Goal: Task Accomplishment & Management: Use online tool/utility

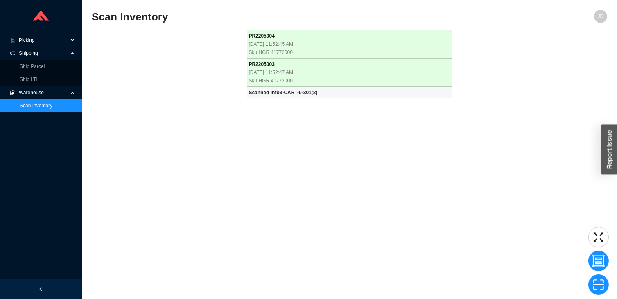
click at [27, 40] on span "Picking" at bounding box center [43, 40] width 49 height 13
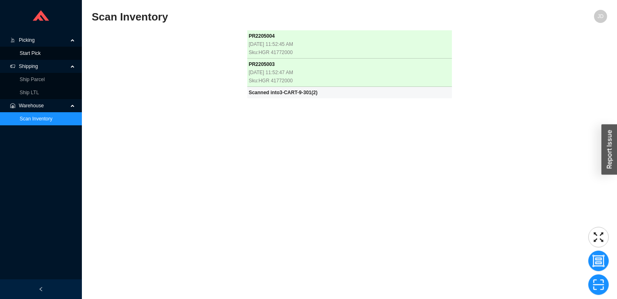
click at [27, 56] on link "Start Pick" at bounding box center [30, 53] width 21 height 6
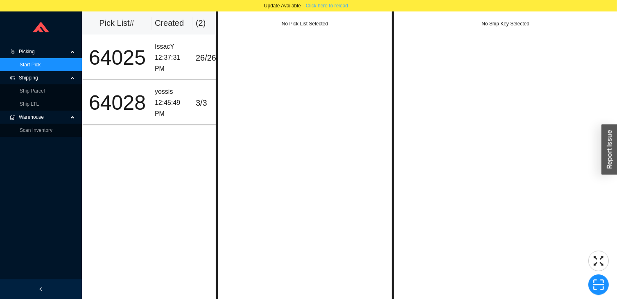
click at [337, 7] on span "Click here to reload" at bounding box center [327, 6] width 42 height 8
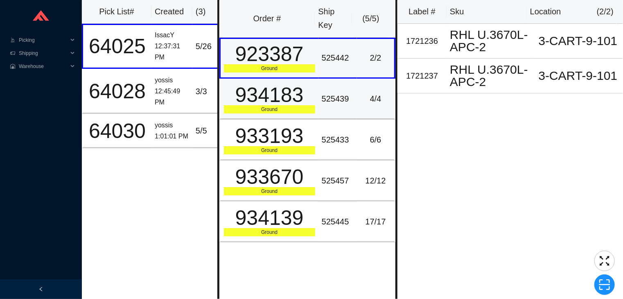
click at [349, 95] on div "525439" at bounding box center [338, 99] width 32 height 14
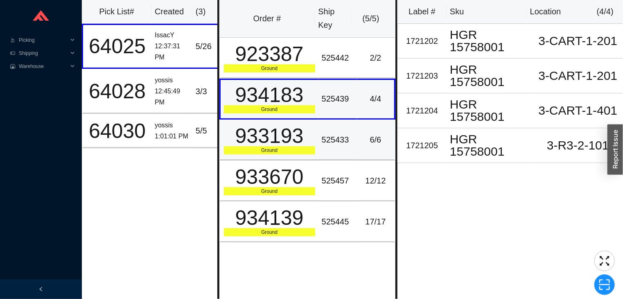
click at [336, 134] on div "525433" at bounding box center [338, 140] width 32 height 14
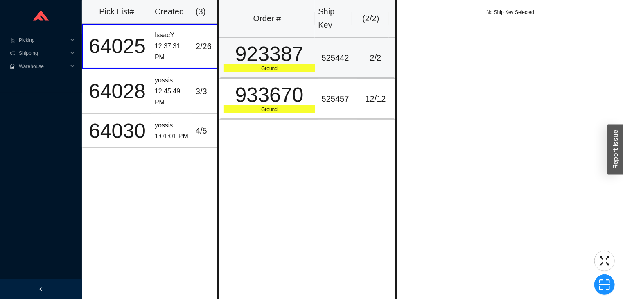
click at [328, 67] on td "525442" at bounding box center [338, 58] width 38 height 41
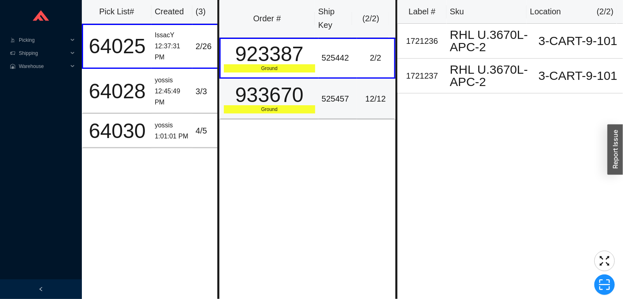
click at [337, 95] on div "525457" at bounding box center [338, 99] width 32 height 14
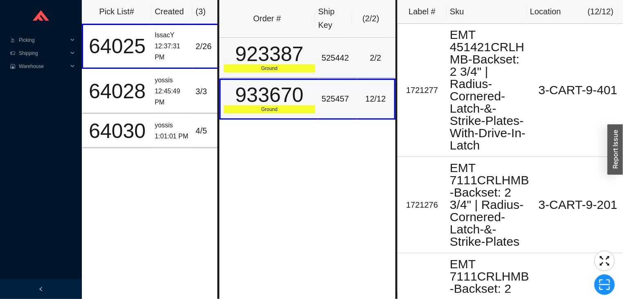
click at [341, 57] on div "525442" at bounding box center [338, 58] width 32 height 14
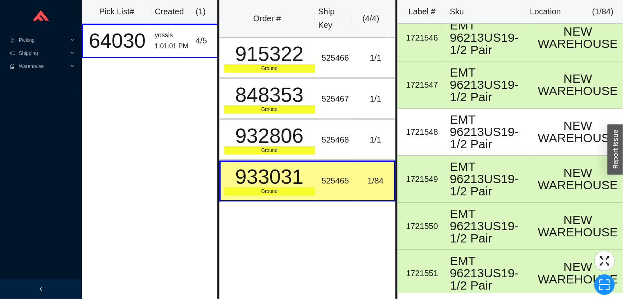
scroll to position [2846, 0]
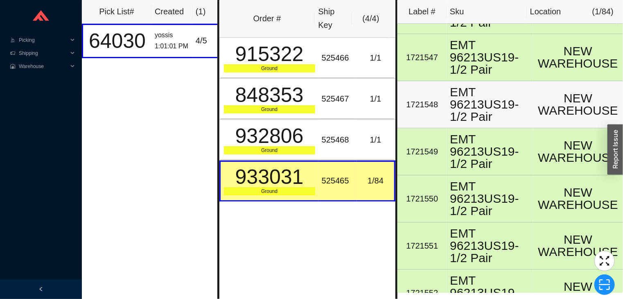
click at [440, 108] on td "1721548" at bounding box center [422, 104] width 49 height 47
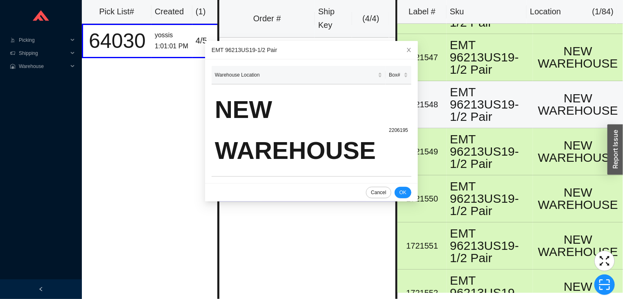
click at [470, 102] on div "EMT 96213US19-1/2 Pair" at bounding box center [490, 104] width 80 height 37
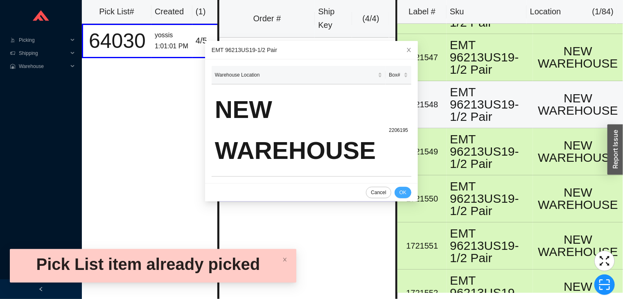
click at [400, 195] on span "OK" at bounding box center [403, 192] width 7 height 8
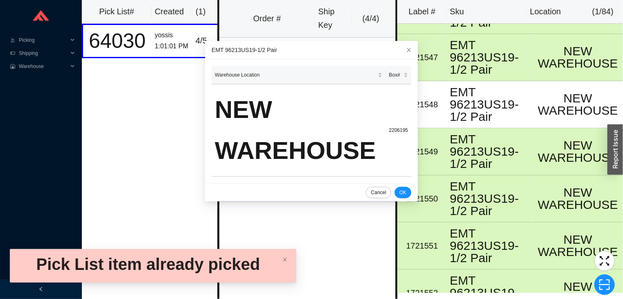
click at [387, 188] on div "Cancel OK" at bounding box center [311, 192] width 213 height 18
click at [398, 190] on button "OK" at bounding box center [403, 192] width 17 height 11
click at [400, 192] on span "OK" at bounding box center [403, 192] width 7 height 8
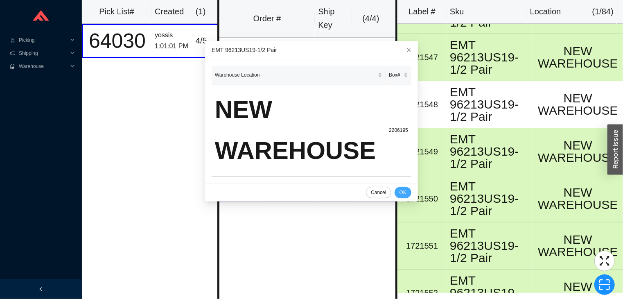
click at [400, 195] on span "OK" at bounding box center [403, 192] width 7 height 8
click at [386, 188] on div "Cancel OK" at bounding box center [311, 192] width 213 height 18
click at [407, 50] on icon "close" at bounding box center [409, 50] width 4 height 4
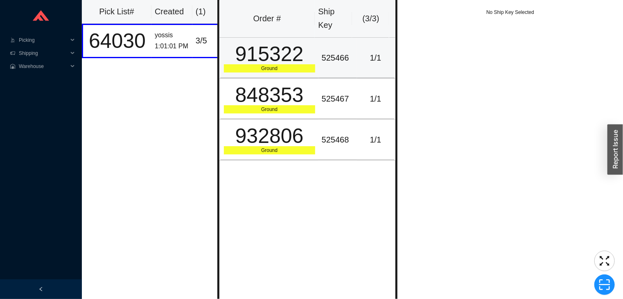
click at [336, 60] on div "525466" at bounding box center [338, 58] width 32 height 14
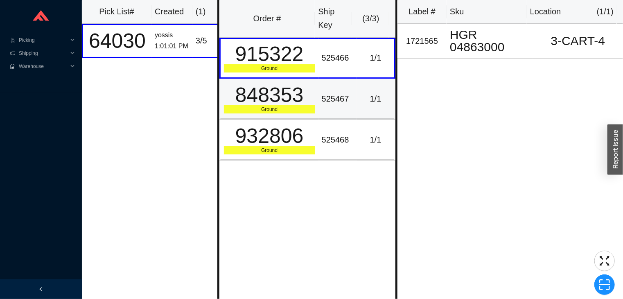
click at [326, 104] on div "525467" at bounding box center [338, 99] width 32 height 14
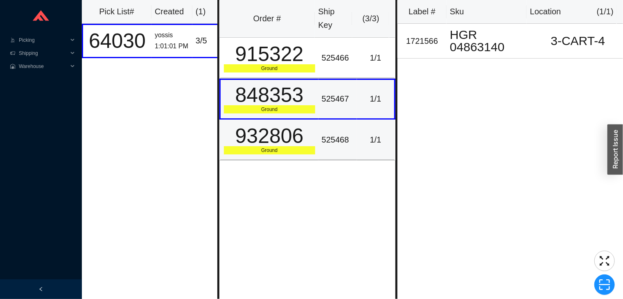
click at [323, 135] on div "525468" at bounding box center [338, 140] width 32 height 14
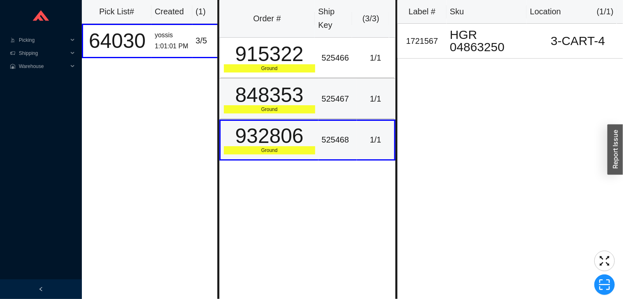
click at [344, 98] on div "525467" at bounding box center [338, 99] width 32 height 14
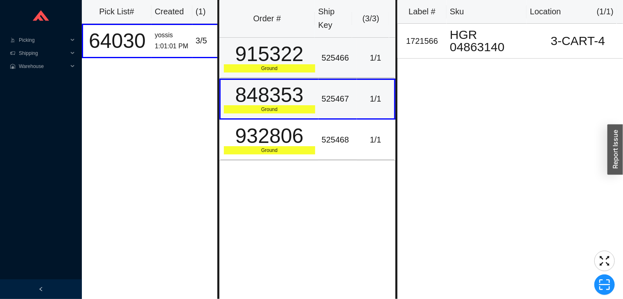
click at [345, 61] on div "525466" at bounding box center [338, 58] width 32 height 14
